Goal: Task Accomplishment & Management: Manage account settings

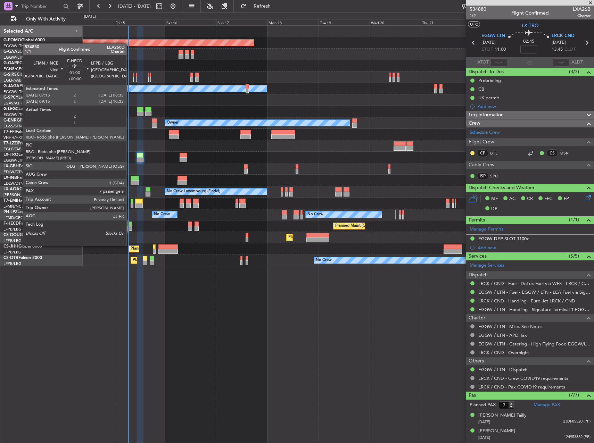
scroll to position [77, 0]
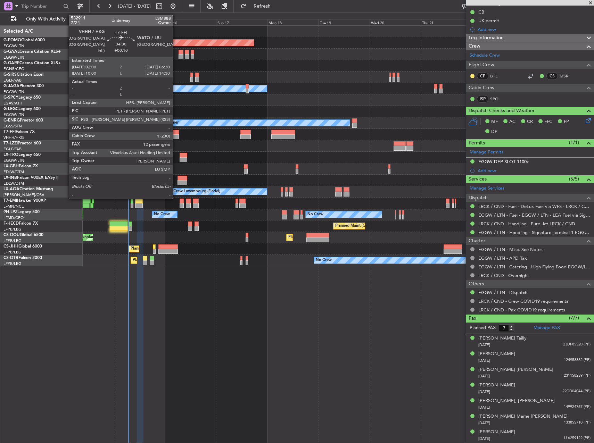
click at [176, 136] on div at bounding box center [174, 136] width 10 height 5
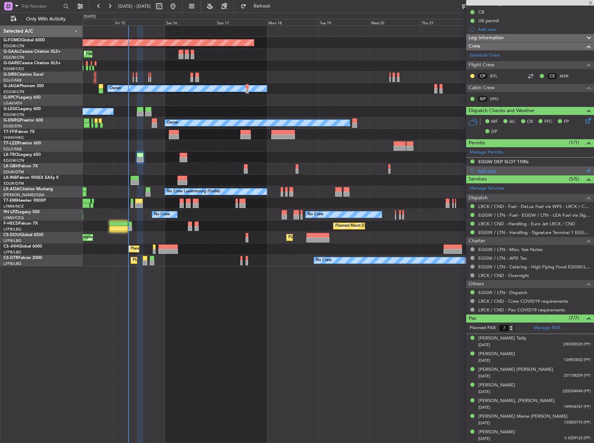
type input "+00:10"
type input "12"
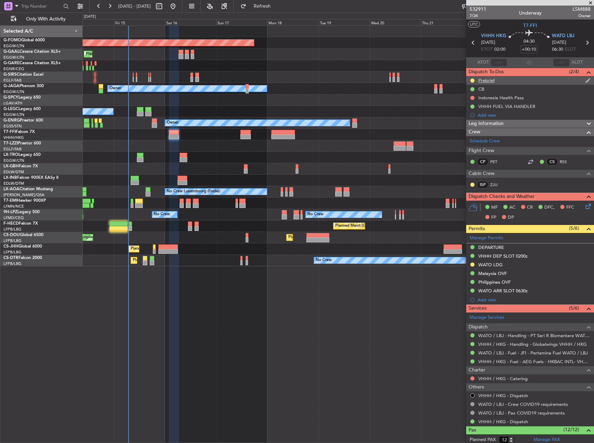
click at [500, 82] on div "Prebrief" at bounding box center [530, 80] width 128 height 9
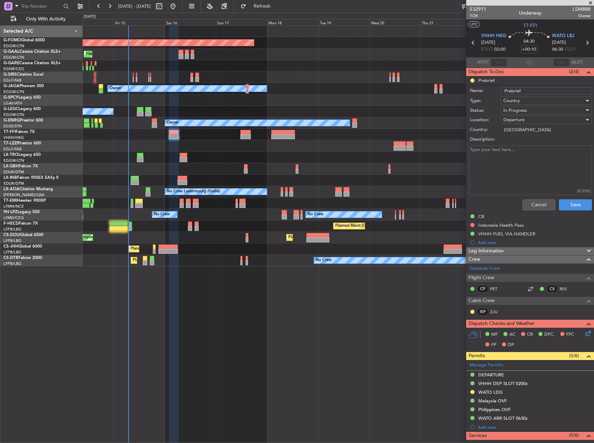
click at [524, 171] on textarea "Description:" at bounding box center [530, 171] width 123 height 50
paste textarea "18000"
type textarea "18000"
click at [522, 110] on span "In Progress" at bounding box center [515, 110] width 24 height 6
click at [522, 140] on span "Completed" at bounding box center [542, 145] width 81 height 10
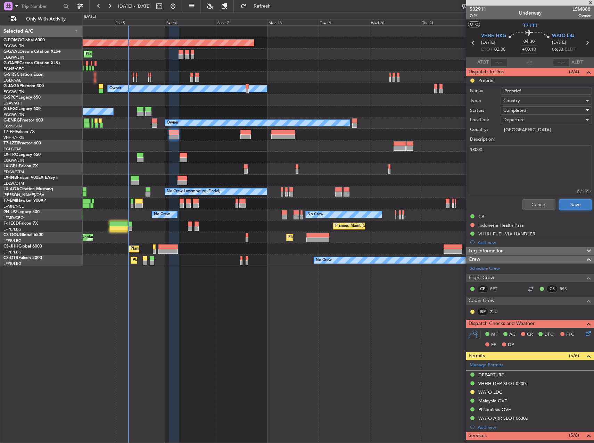
click at [573, 204] on button "Save" at bounding box center [575, 204] width 33 height 11
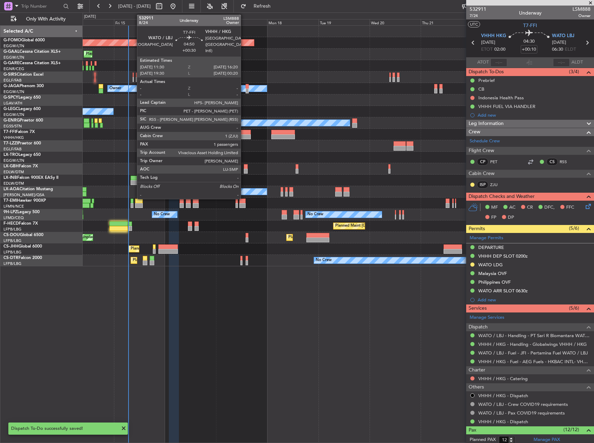
click at [244, 133] on div at bounding box center [245, 132] width 10 height 5
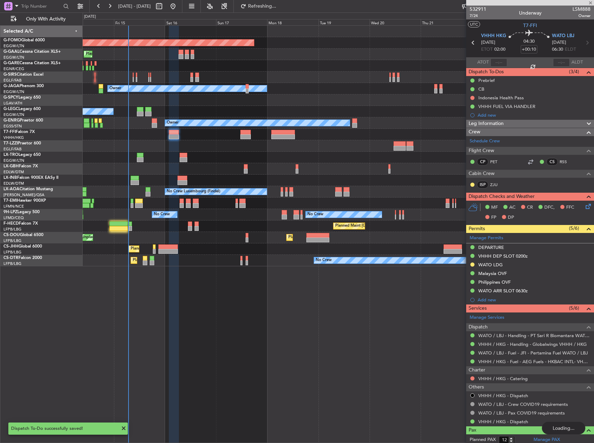
type input "+00:30"
type input "1"
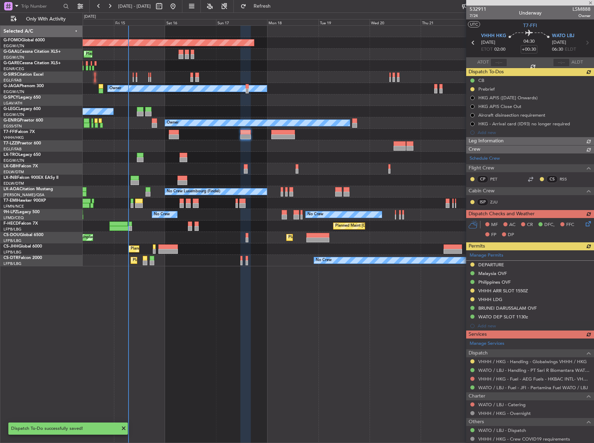
type input "+00:10"
type input "12"
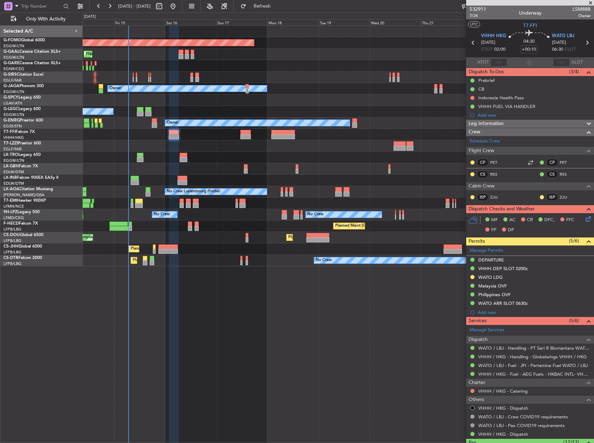
click at [243, 133] on div at bounding box center [245, 132] width 10 height 5
type input "+00:30"
type input "1"
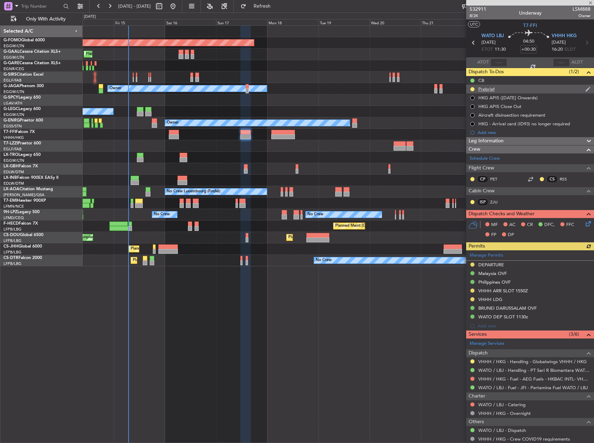
click at [512, 91] on div "Prebrief" at bounding box center [530, 89] width 128 height 9
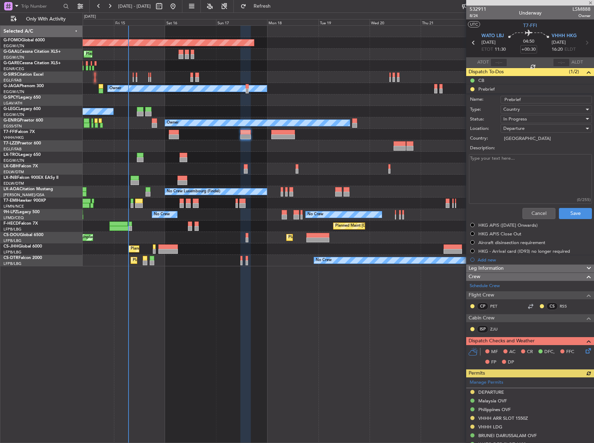
click at [513, 152] on div "Description:" at bounding box center [530, 148] width 135 height 10
click at [518, 163] on textarea "Description:" at bounding box center [530, 179] width 123 height 50
paste textarea "25000lb"
type textarea "25000lb"
click at [523, 119] on span "In Progress" at bounding box center [515, 119] width 24 height 6
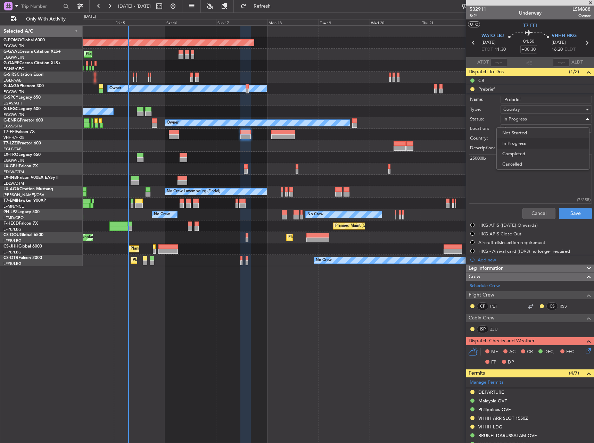
drag, startPoint x: 523, startPoint y: 154, endPoint x: 537, endPoint y: 177, distance: 27.1
click at [523, 154] on span "Completed" at bounding box center [542, 154] width 81 height 10
click at [560, 209] on button "Save" at bounding box center [575, 213] width 33 height 11
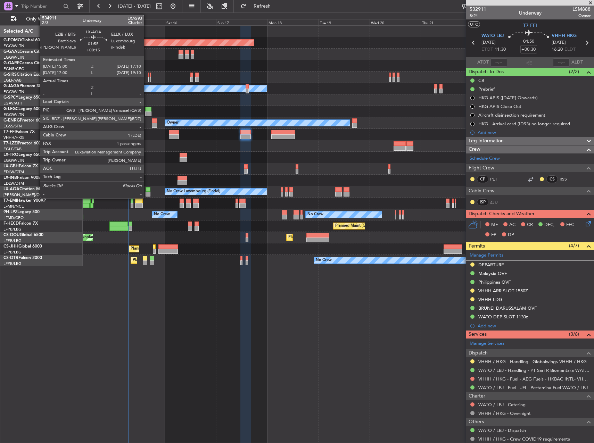
click at [147, 191] on div at bounding box center [148, 189] width 5 height 5
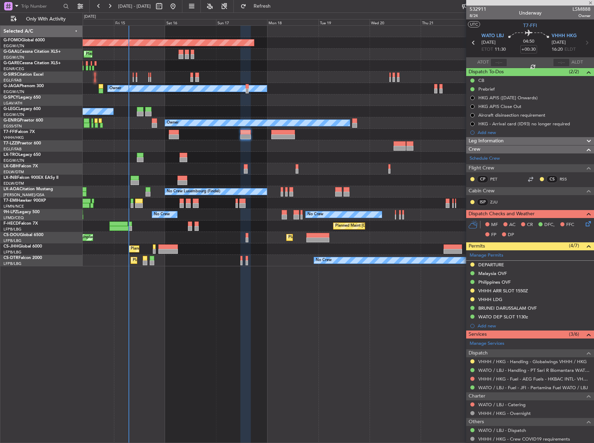
type input "+00:15"
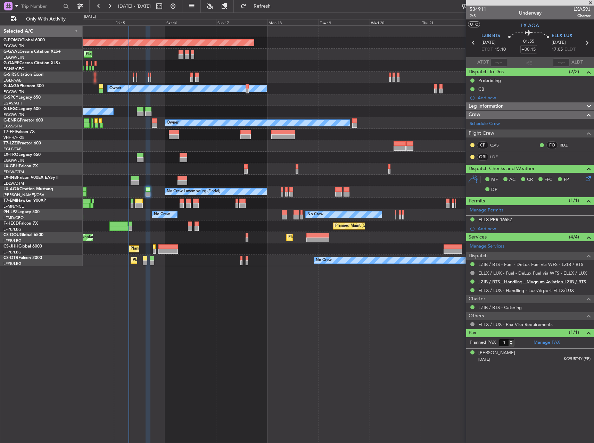
click at [509, 283] on link "LZIB / BTS - Handling - Magnum Aviation LZIB / BTS" at bounding box center [532, 282] width 108 height 6
click at [564, 290] on link "ELLX / LUX - Handling - Lux-Airport ELLX/LUX" at bounding box center [526, 291] width 96 height 6
click at [274, 9] on button "Refresh" at bounding box center [258, 6] width 42 height 11
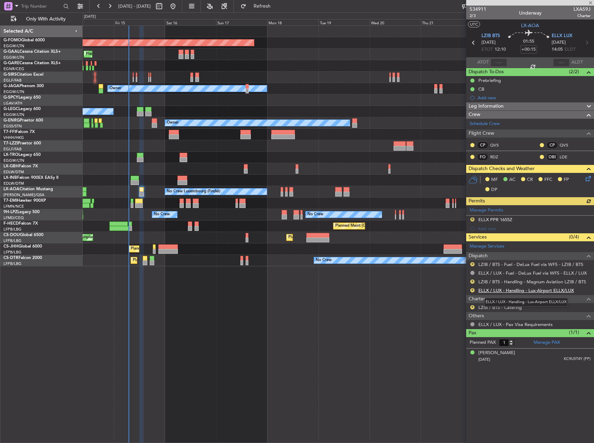
click at [522, 290] on link "ELLX / LUX - Handling - Lux-Airport ELLX/LUX" at bounding box center [526, 291] width 96 height 6
click at [575, 280] on link "LZIB / BTS - Handling - Magnum Aviation LZIB / BTS" at bounding box center [532, 282] width 108 height 6
click at [536, 221] on div "R ELLX PPR 1655Z" at bounding box center [530, 220] width 128 height 9
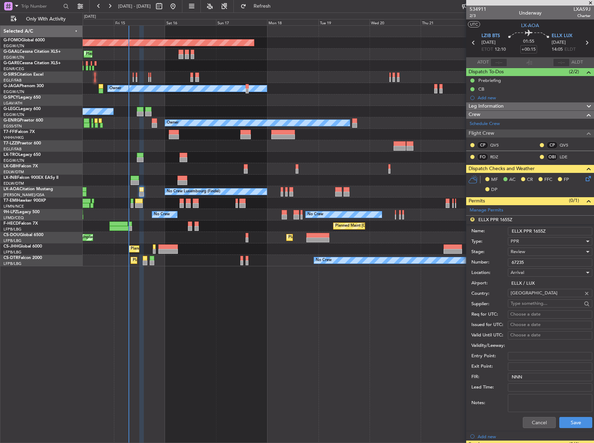
click at [538, 232] on input "ELLX PPR 1655Z" at bounding box center [550, 231] width 84 height 8
type input "ELLX PPR 1405"
click at [534, 251] on div "Review" at bounding box center [548, 252] width 74 height 10
click at [535, 306] on span "Received OK" at bounding box center [547, 307] width 73 height 10
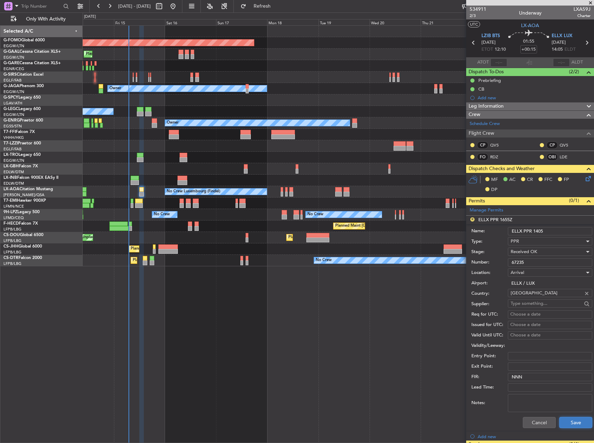
click at [580, 422] on button "Save" at bounding box center [575, 422] width 33 height 11
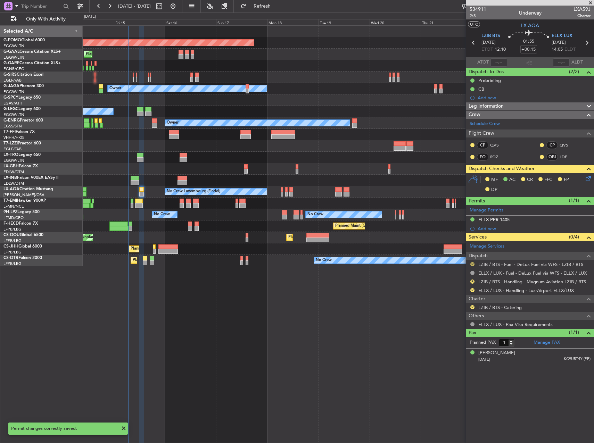
click at [473, 265] on button "R" at bounding box center [472, 264] width 4 height 4
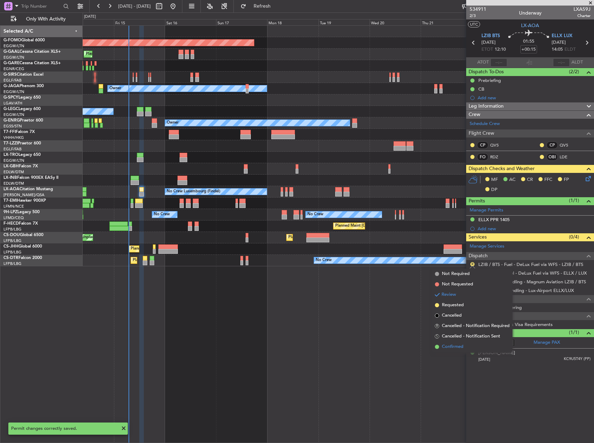
click at [464, 350] on li "Confirmed" at bounding box center [472, 347] width 80 height 10
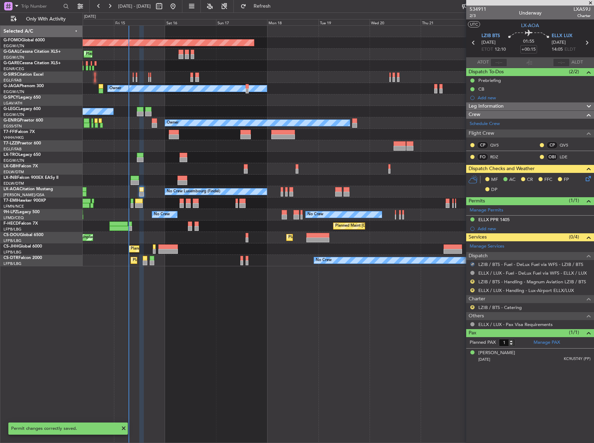
click at [585, 179] on icon at bounding box center [587, 178] width 6 height 6
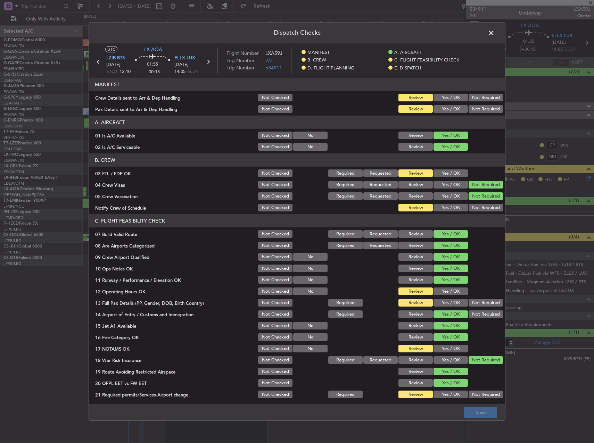
click at [451, 96] on button "Yes / OK" at bounding box center [450, 98] width 34 height 8
click at [447, 105] on div "Yes / OK" at bounding box center [449, 109] width 35 height 10
click at [448, 109] on button "Yes / OK" at bounding box center [450, 109] width 34 height 8
drag, startPoint x: 446, startPoint y: 168, endPoint x: 445, endPoint y: 172, distance: 3.7
click at [445, 169] on section "B. CREW 03 FTL / FDP OK Not Checked Required Requested Review Yes / OK 04 Crew …" at bounding box center [297, 183] width 416 height 59
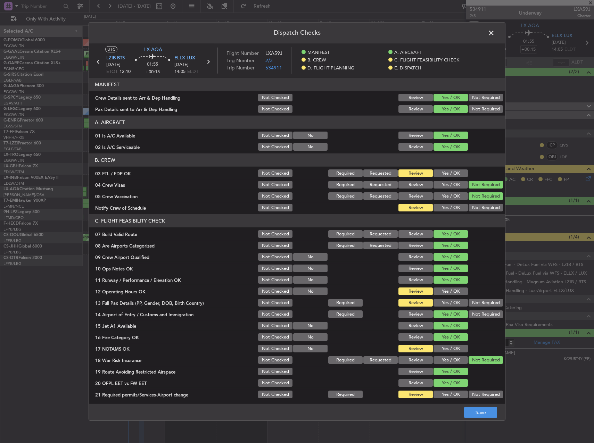
click at [445, 172] on button "Yes / OK" at bounding box center [450, 173] width 34 height 8
drag, startPoint x: 450, startPoint y: 209, endPoint x: 448, endPoint y: 229, distance: 20.6
click at [450, 209] on button "Yes / OK" at bounding box center [450, 208] width 34 height 8
drag, startPoint x: 451, startPoint y: 285, endPoint x: 450, endPoint y: 289, distance: 3.9
click at [450, 286] on section "C. FLIGHT FEASIBILITY CHECK 07 Build Valid Route Not Checked Required Requested…" at bounding box center [297, 306] width 416 height 185
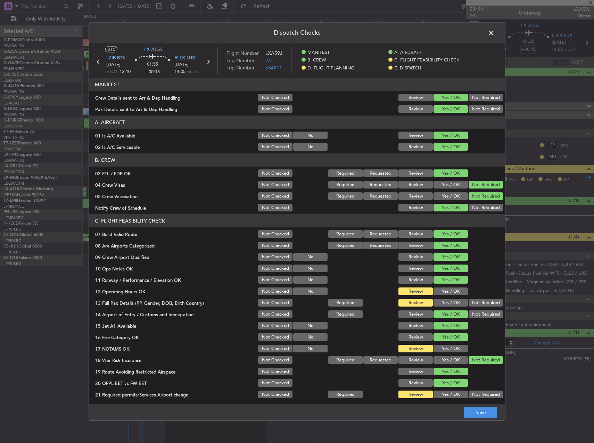
click at [449, 290] on button "Yes / OK" at bounding box center [450, 292] width 34 height 8
drag, startPoint x: 450, startPoint y: 306, endPoint x: 451, endPoint y: 315, distance: 8.7
click at [449, 306] on button "Yes / OK" at bounding box center [450, 303] width 34 height 8
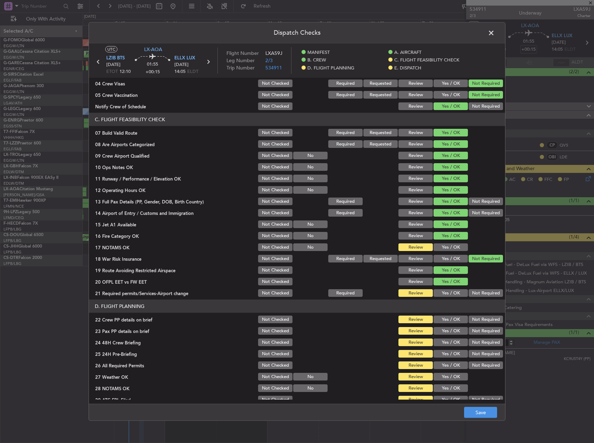
scroll to position [104, 0]
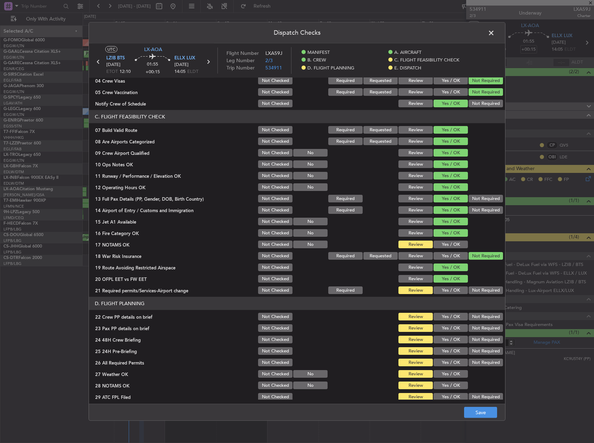
drag, startPoint x: 450, startPoint y: 244, endPoint x: 449, endPoint y: 269, distance: 25.4
click at [449, 244] on button "Yes / OK" at bounding box center [450, 245] width 34 height 8
drag, startPoint x: 450, startPoint y: 289, endPoint x: 453, endPoint y: 300, distance: 11.1
click at [450, 290] on button "Yes / OK" at bounding box center [450, 291] width 34 height 8
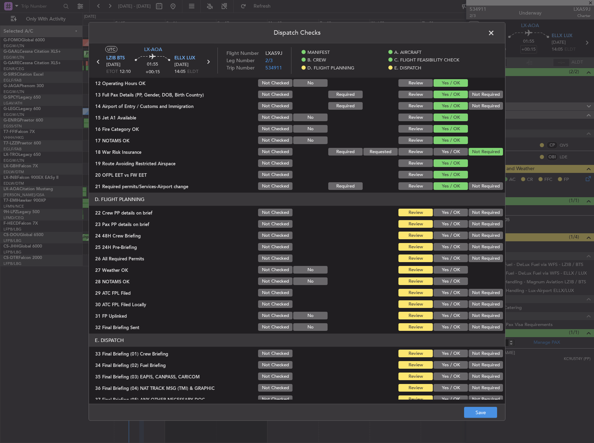
click at [446, 214] on button "Yes / OK" at bounding box center [450, 213] width 34 height 8
click at [444, 222] on button "Yes / OK" at bounding box center [450, 224] width 34 height 8
drag, startPoint x: 445, startPoint y: 236, endPoint x: 445, endPoint y: 241, distance: 4.5
click at [445, 236] on button "Yes / OK" at bounding box center [450, 236] width 34 height 8
drag, startPoint x: 445, startPoint y: 245, endPoint x: 444, endPoint y: 252, distance: 6.7
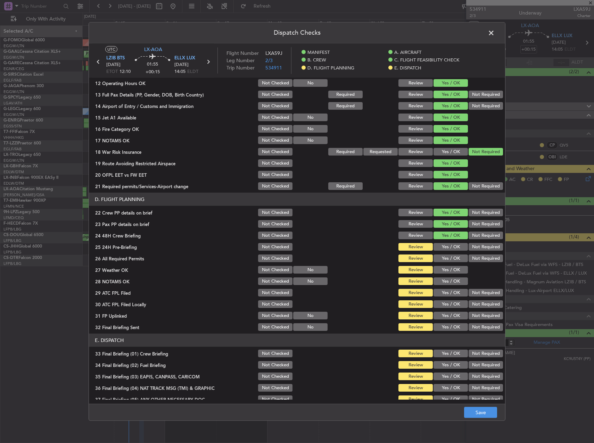
click at [445, 246] on button "Yes / OK" at bounding box center [450, 247] width 34 height 8
drag, startPoint x: 444, startPoint y: 256, endPoint x: 443, endPoint y: 261, distance: 5.7
click at [443, 257] on button "Yes / OK" at bounding box center [450, 259] width 34 height 8
click at [444, 277] on div "Yes / OK" at bounding box center [449, 281] width 35 height 10
click at [443, 272] on button "Yes / OK" at bounding box center [450, 270] width 34 height 8
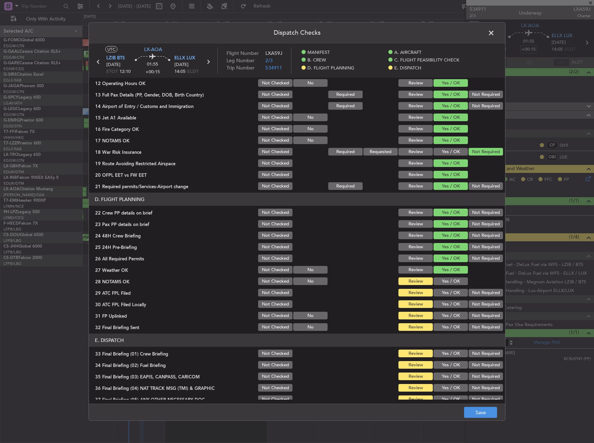
drag, startPoint x: 445, startPoint y: 282, endPoint x: 445, endPoint y: 287, distance: 4.5
click at [445, 283] on button "Yes / OK" at bounding box center [450, 281] width 34 height 8
click at [446, 293] on button "Yes / OK" at bounding box center [450, 293] width 34 height 8
drag, startPoint x: 482, startPoint y: 304, endPoint x: 462, endPoint y: 311, distance: 21.1
click at [480, 304] on button "Not Required" at bounding box center [486, 304] width 34 height 8
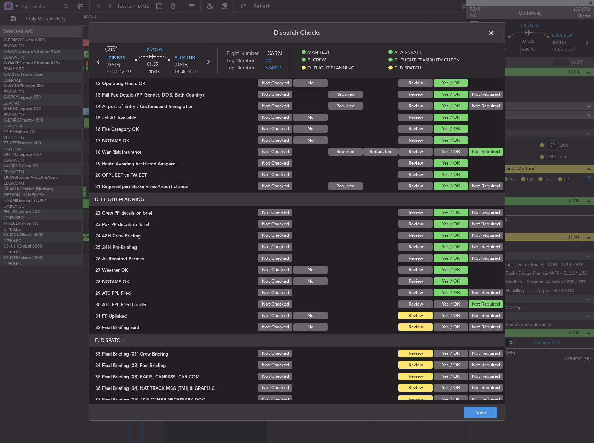
click at [459, 314] on button "Yes / OK" at bounding box center [450, 316] width 34 height 8
click at [482, 331] on button "Not Required" at bounding box center [486, 327] width 34 height 8
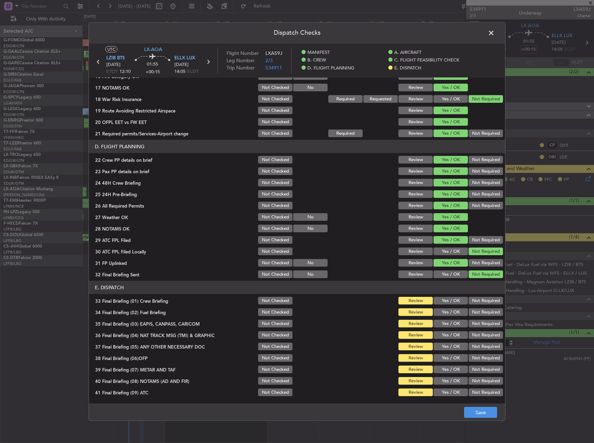
scroll to position [295, 0]
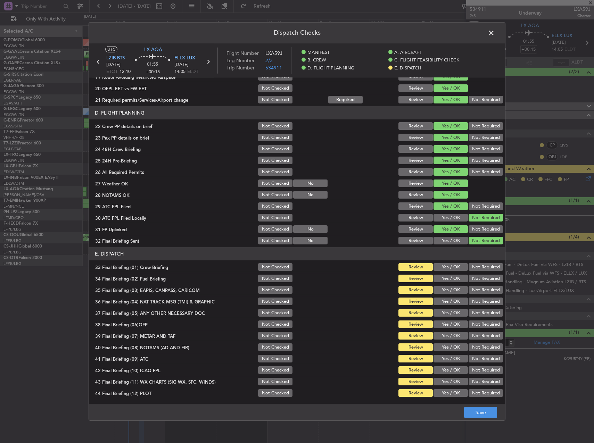
click at [446, 268] on button "Yes / OK" at bounding box center [450, 267] width 34 height 8
drag, startPoint x: 444, startPoint y: 279, endPoint x: 465, endPoint y: 289, distance: 24.1
click at [445, 281] on button "Yes / OK" at bounding box center [450, 279] width 34 height 8
click at [473, 293] on button "Not Required" at bounding box center [486, 290] width 34 height 8
drag, startPoint x: 476, startPoint y: 304, endPoint x: 476, endPoint y: 316, distance: 12.5
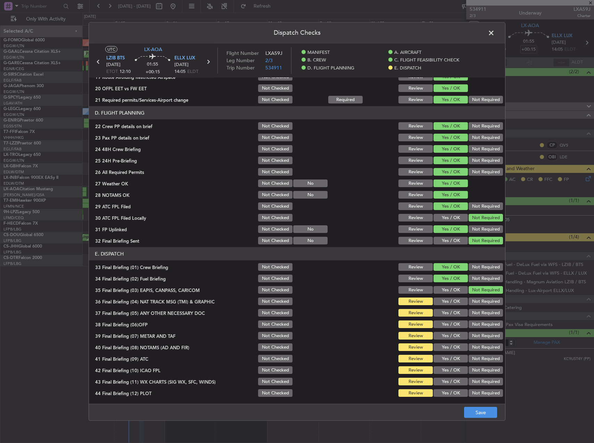
click at [476, 304] on button "Not Required" at bounding box center [486, 302] width 34 height 8
click at [476, 317] on div "Not Required" at bounding box center [484, 313] width 35 height 10
click at [469, 315] on button "Not Required" at bounding box center [486, 313] width 34 height 8
click at [453, 323] on button "Yes / OK" at bounding box center [450, 325] width 34 height 8
drag, startPoint x: 451, startPoint y: 337, endPoint x: 451, endPoint y: 348, distance: 11.5
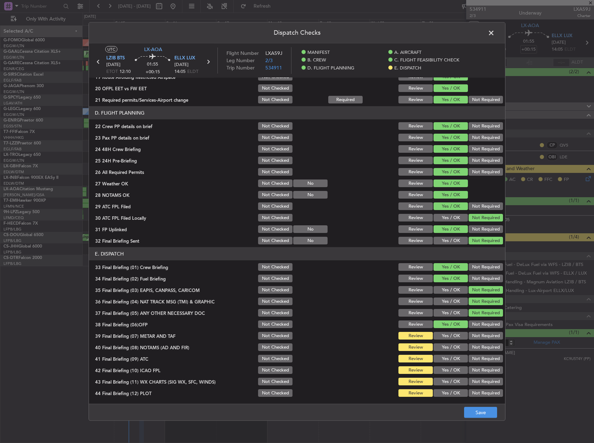
click at [451, 337] on button "Yes / OK" at bounding box center [450, 336] width 34 height 8
click at [451, 348] on button "Yes / OK" at bounding box center [450, 347] width 34 height 8
click at [453, 363] on div "Yes / OK" at bounding box center [449, 359] width 35 height 10
click at [451, 368] on button "Yes / OK" at bounding box center [450, 370] width 34 height 8
click at [449, 358] on button "Yes / OK" at bounding box center [450, 359] width 34 height 8
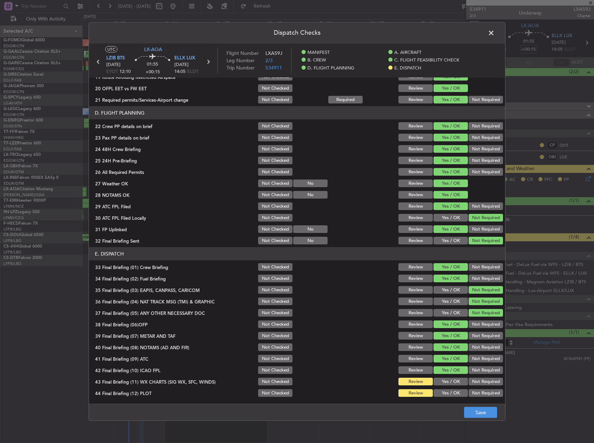
click at [454, 385] on button "Yes / OK" at bounding box center [450, 382] width 34 height 8
drag, startPoint x: 454, startPoint y: 399, endPoint x: 467, endPoint y: 401, distance: 13.7
click at [454, 399] on article "MANIFEST Crew Details sent to Arr & Dep Handling Not Checked Review Yes / OK No…" at bounding box center [297, 239] width 416 height 322
click at [450, 385] on button "Yes / OK" at bounding box center [450, 382] width 34 height 8
click at [454, 395] on button "Yes / OK" at bounding box center [450, 393] width 34 height 8
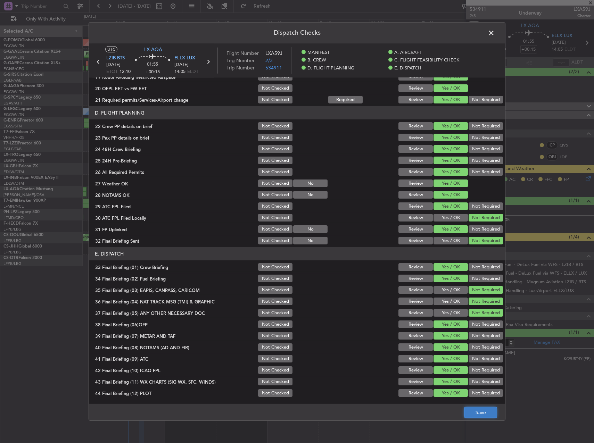
click at [478, 408] on button "Save" at bounding box center [480, 412] width 33 height 11
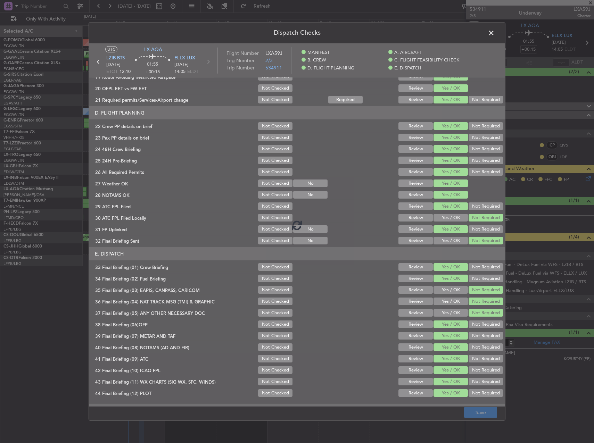
drag, startPoint x: 486, startPoint y: 413, endPoint x: 484, endPoint y: 407, distance: 6.2
click at [486, 413] on footer "Save" at bounding box center [297, 412] width 416 height 17
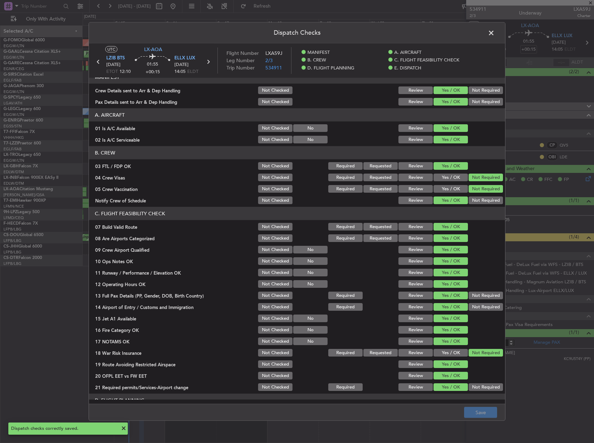
scroll to position [0, 0]
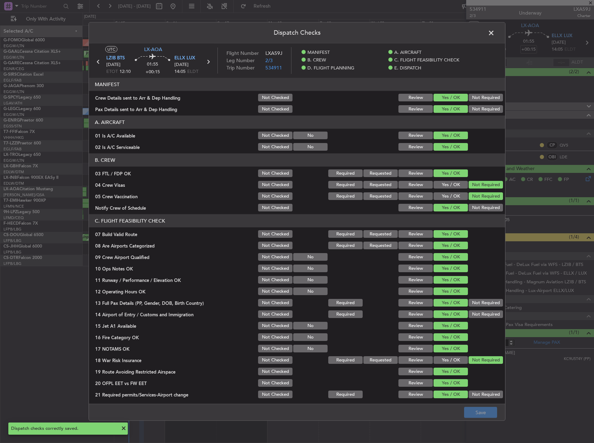
click at [495, 33] on span at bounding box center [495, 35] width 0 height 14
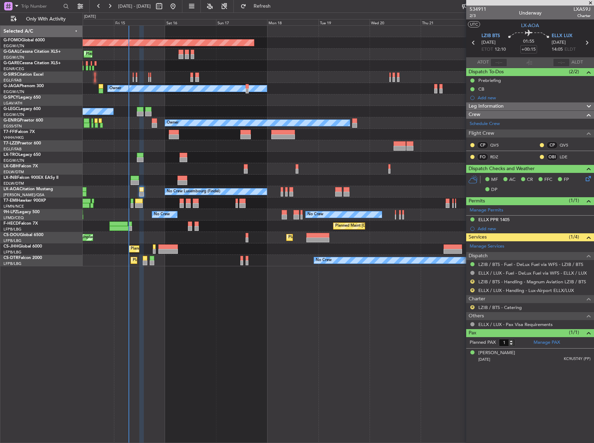
click at [497, 103] on span "Leg Information" at bounding box center [486, 106] width 35 height 8
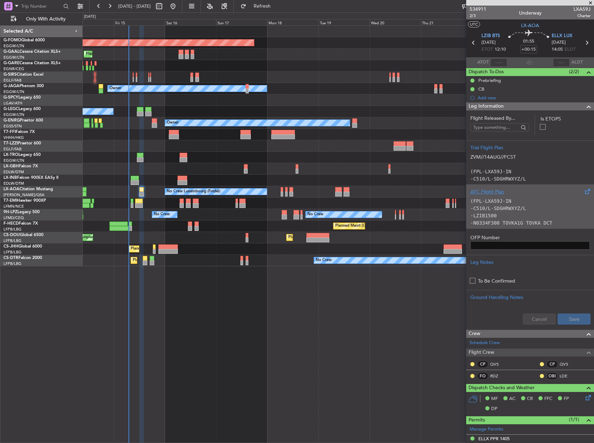
click at [501, 223] on code "-N0334F300 TOVKA1G TOVKA DCT RENKA/N0309F400 L610 STAUB DCT BESNI DCT" at bounding box center [528, 226] width 117 height 13
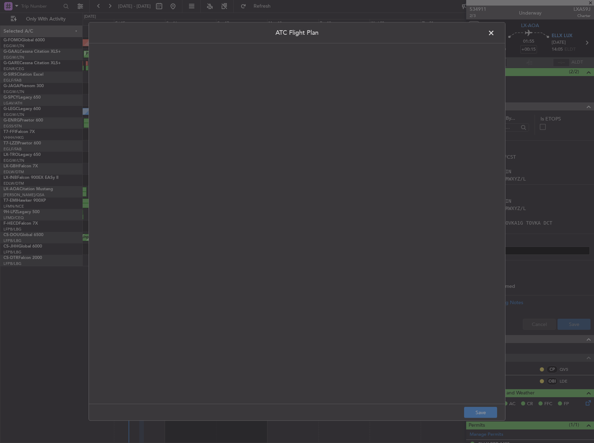
click at [329, 185] on quill-editor at bounding box center [297, 216] width 402 height 332
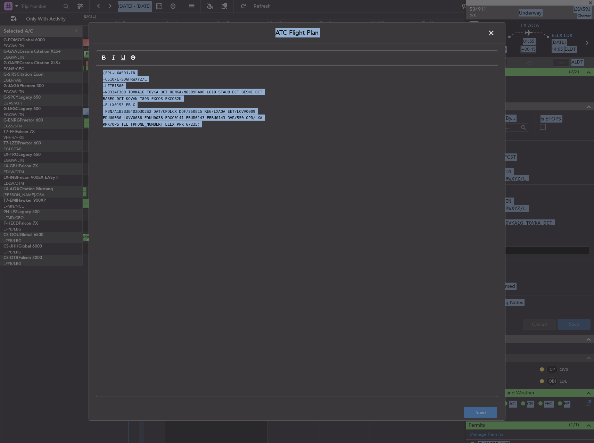
click at [334, 187] on div "(FPL-LXA59J-IN -C510/L-SDGHRWXYZ/L -LZIB1500 -N0334F300 TOVKA1G TOVKA DCT RENKA…" at bounding box center [296, 231] width 401 height 331
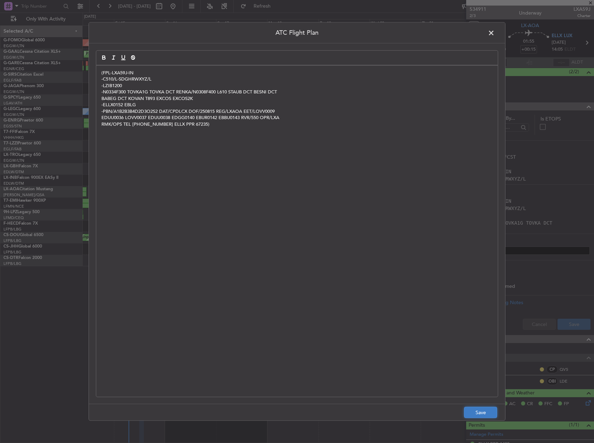
click at [486, 411] on button "Save" at bounding box center [480, 412] width 33 height 11
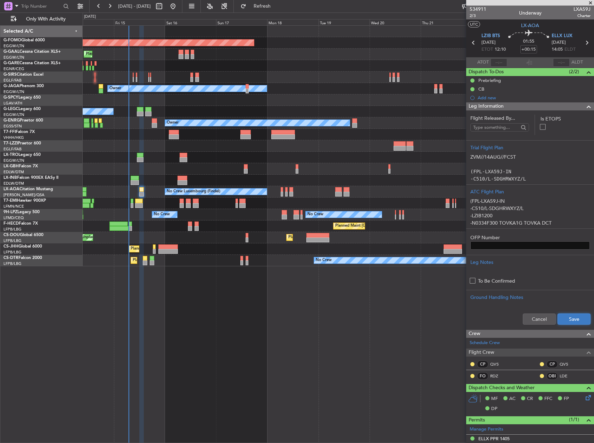
click at [569, 323] on button "Save" at bounding box center [573, 319] width 33 height 11
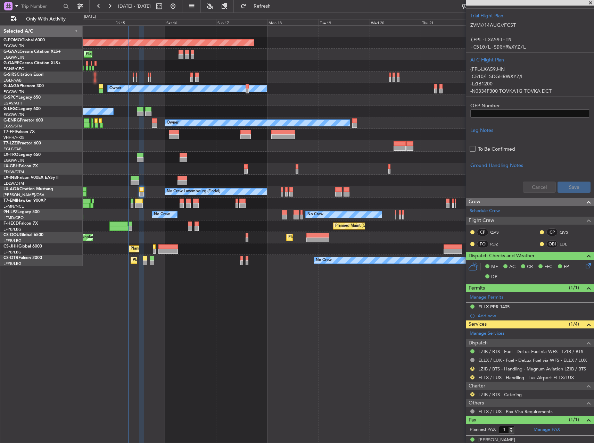
scroll to position [140, 0]
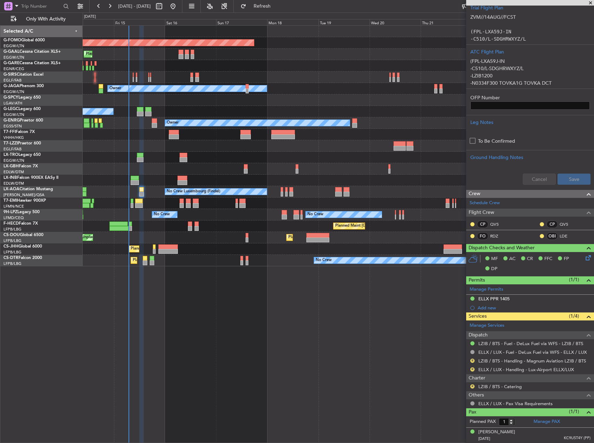
drag, startPoint x: 268, startPoint y: 9, endPoint x: 285, endPoint y: 17, distance: 18.7
click at [268, 9] on button "Refresh" at bounding box center [258, 6] width 42 height 11
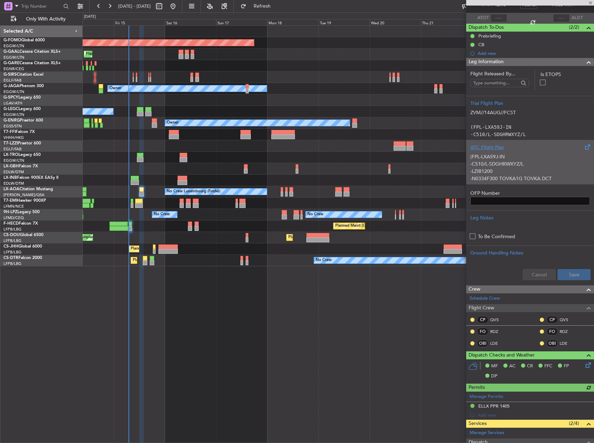
scroll to position [0, 0]
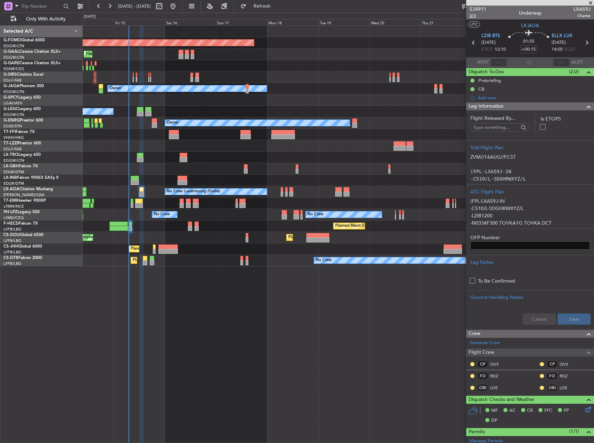
click at [476, 17] on span "2/3" at bounding box center [478, 16] width 17 height 6
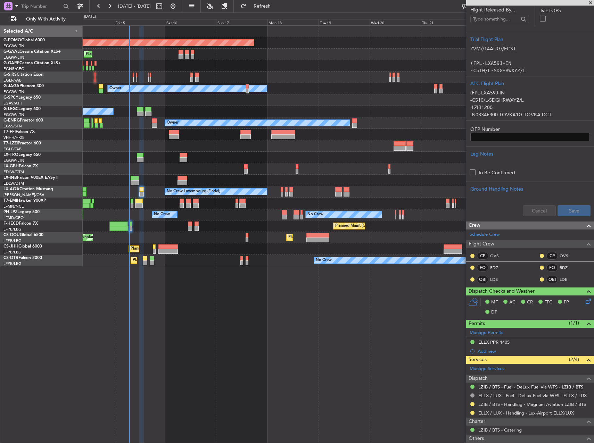
scroll to position [152, 0]
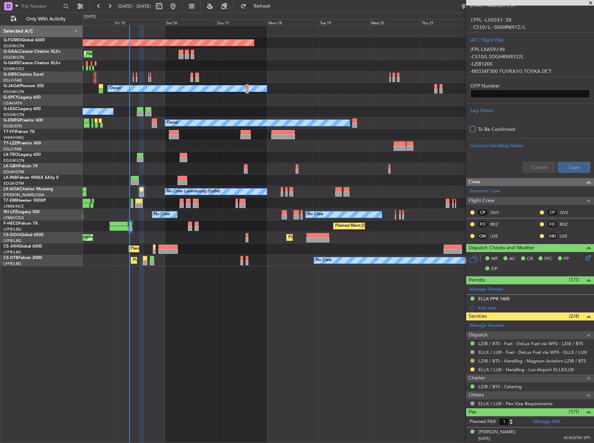
click at [473, 361] on button at bounding box center [472, 361] width 4 height 4
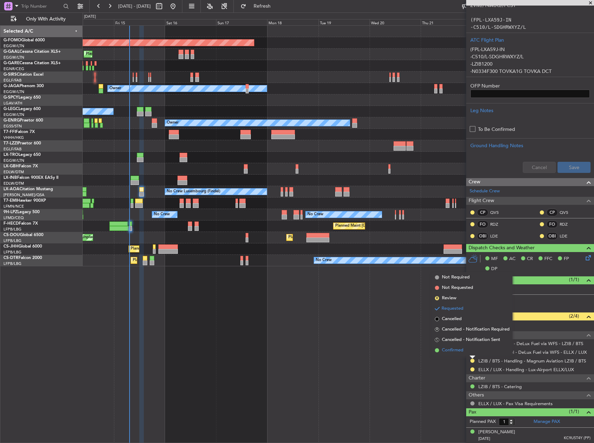
click at [452, 353] on span "Confirmed" at bounding box center [453, 350] width 22 height 7
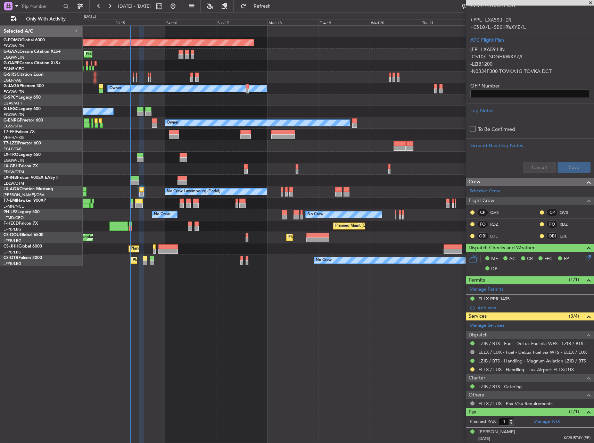
click at [472, 365] on div "ELLX / LUX - Handling - Lux-Airport ELLX/LUX" at bounding box center [530, 369] width 128 height 9
click at [471, 367] on button at bounding box center [472, 369] width 4 height 4
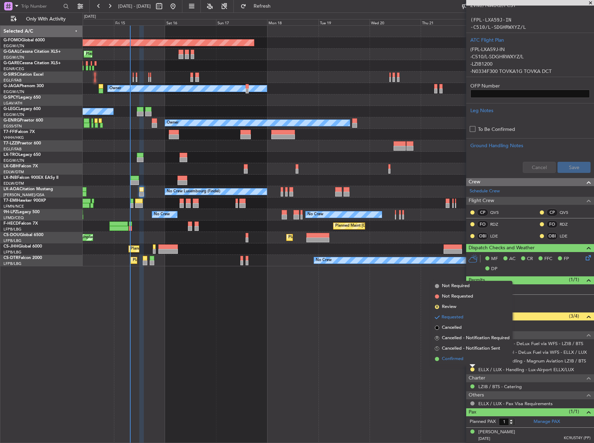
click at [453, 356] on span "Confirmed" at bounding box center [453, 359] width 22 height 7
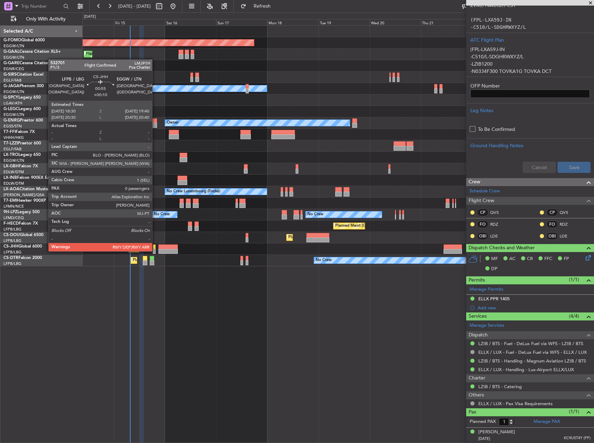
click at [155, 251] on div at bounding box center [154, 251] width 3 height 5
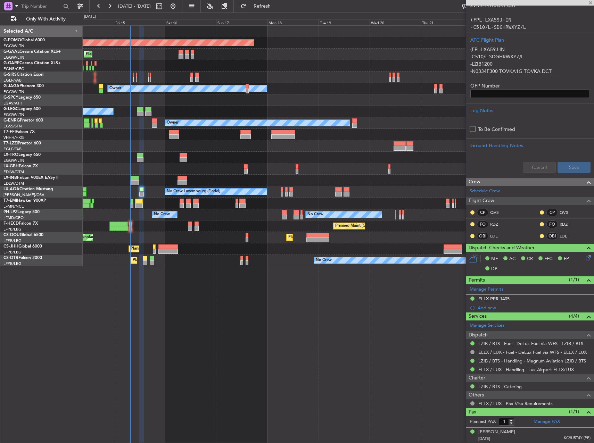
type input "+00:10"
type input "0"
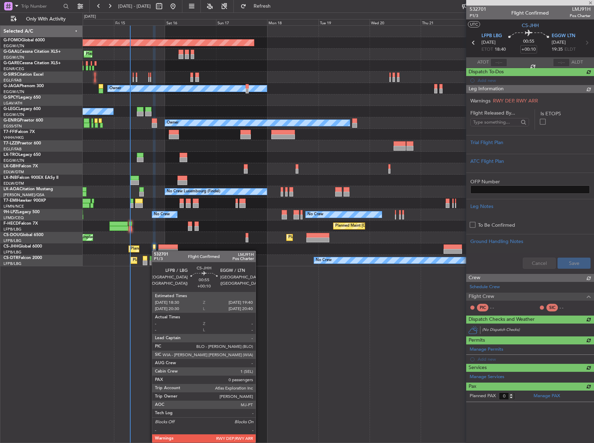
scroll to position [0, 0]
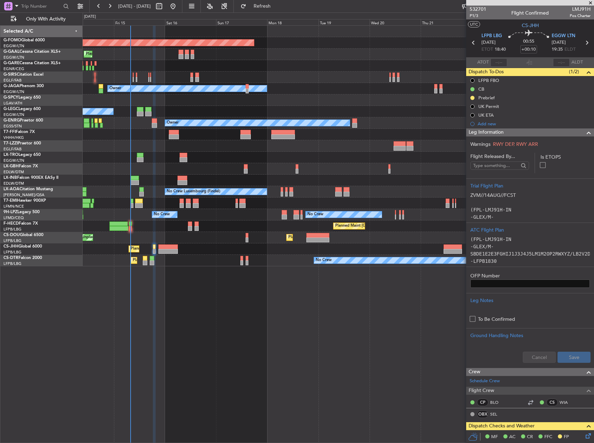
click at [480, 94] on div "Prebrief" at bounding box center [530, 97] width 128 height 9
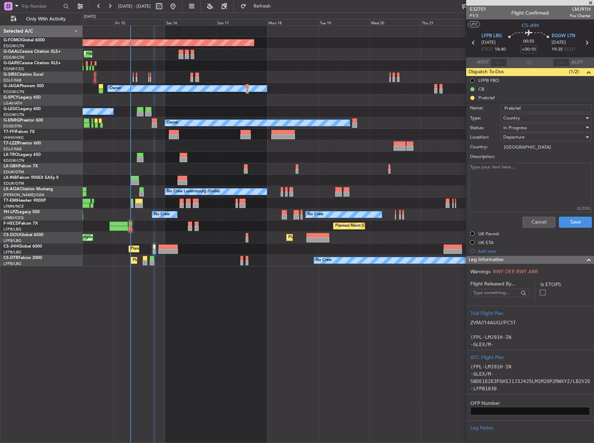
click at [518, 156] on label "Description:" at bounding box center [533, 157] width 127 height 7
click at [518, 163] on textarea "Description:" at bounding box center [530, 188] width 123 height 50
click at [515, 171] on textarea "Description:" at bounding box center [530, 188] width 123 height 50
paste textarea "minimum fuel plus 4000 lb as discretionary"
type textarea "minimum fuel plus 4000 lb as discretionary"
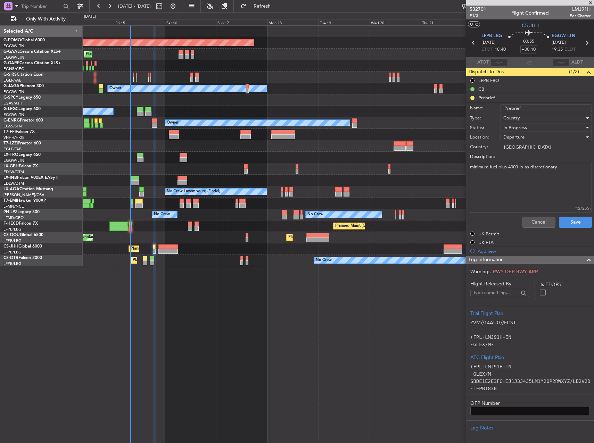
click at [525, 127] on div "In Progress" at bounding box center [543, 128] width 81 height 10
click at [519, 158] on span "Completed" at bounding box center [542, 162] width 81 height 10
click at [570, 224] on button "Save" at bounding box center [575, 222] width 33 height 11
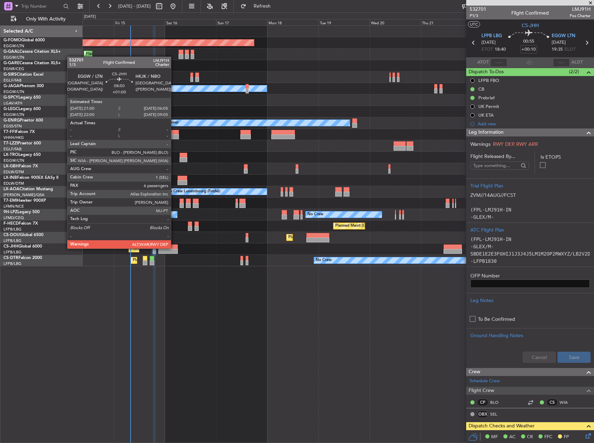
click at [170, 249] on div at bounding box center [167, 247] width 19 height 5
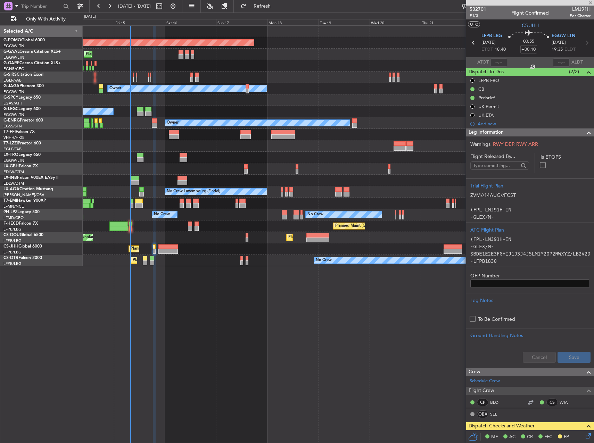
type input "+01:00"
type input "6"
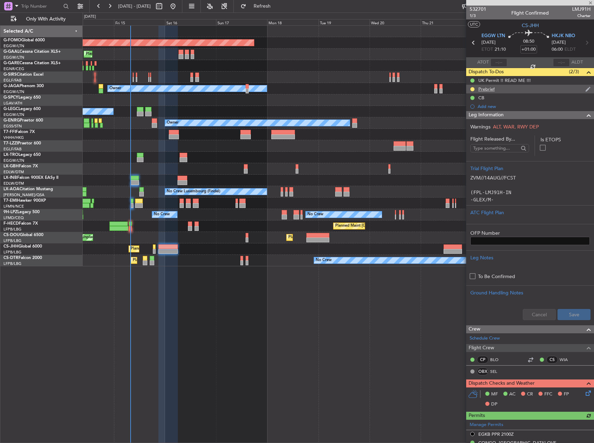
click at [496, 91] on div "Prebrief" at bounding box center [530, 89] width 128 height 9
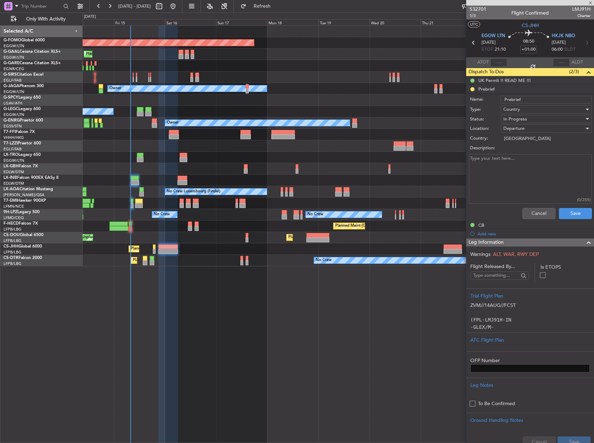
click at [496, 181] on textarea "Description:" at bounding box center [530, 179] width 123 height 50
paste textarea "minimum plus 3700 lb discretionary"
type textarea "minimum plus 3700 lb discretionary"
click at [526, 120] on div "In Progress" at bounding box center [543, 119] width 81 height 10
click at [524, 153] on span "Completed" at bounding box center [542, 154] width 81 height 10
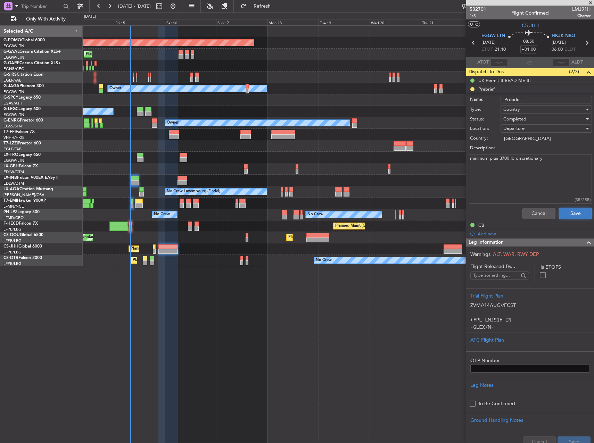
click at [567, 211] on button "Save" at bounding box center [575, 213] width 33 height 11
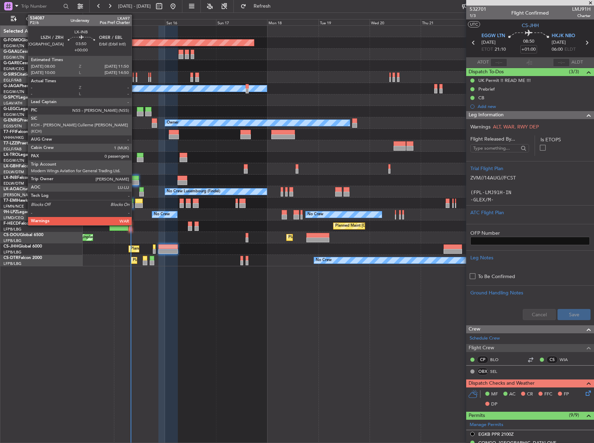
click at [135, 181] on div at bounding box center [135, 182] width 8 height 5
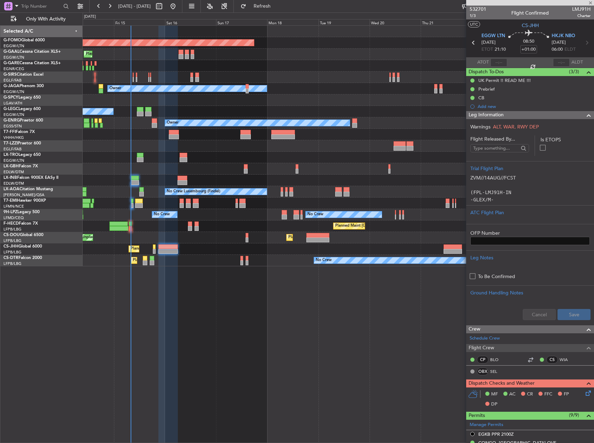
type input "0"
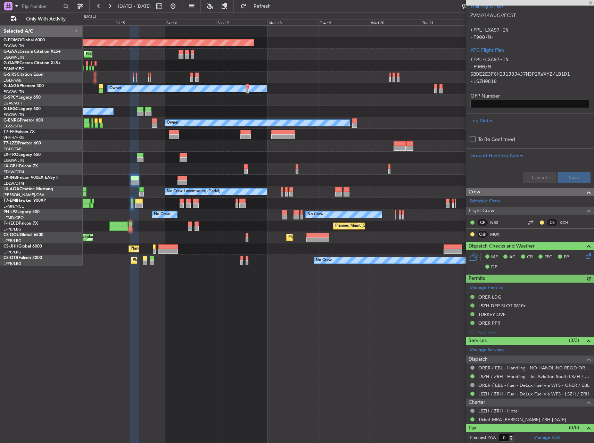
scroll to position [215, 0]
click at [531, 375] on link "LSZH / ZRH - Handling - Jet Aviation South LSZH / ZRH" at bounding box center [534, 376] width 112 height 6
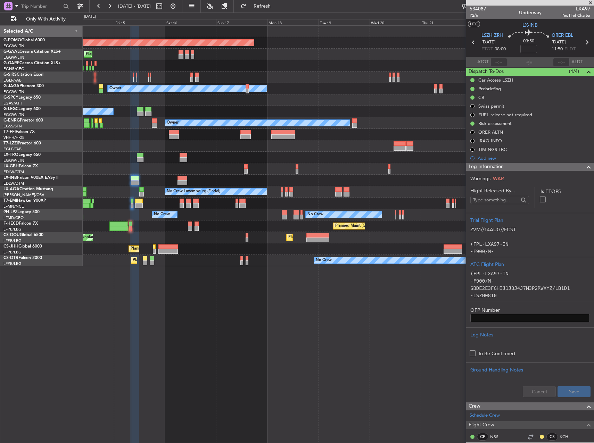
scroll to position [0, 0]
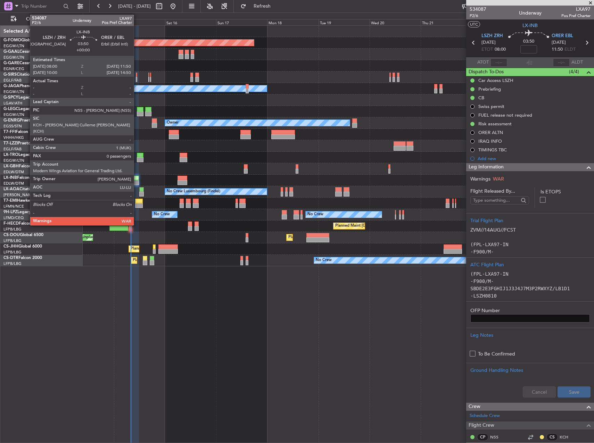
click at [137, 183] on div at bounding box center [135, 182] width 8 height 5
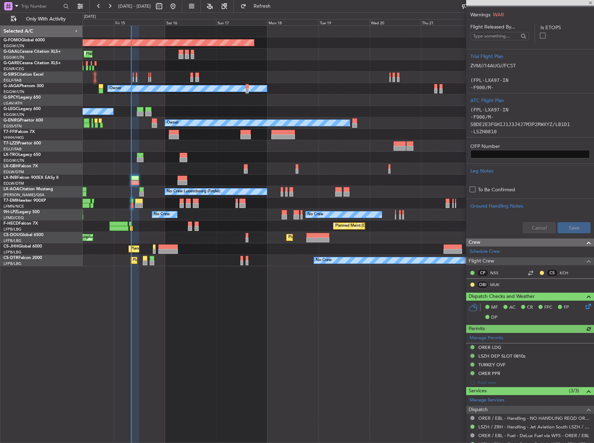
scroll to position [174, 0]
